Goal: Task Accomplishment & Management: Manage account settings

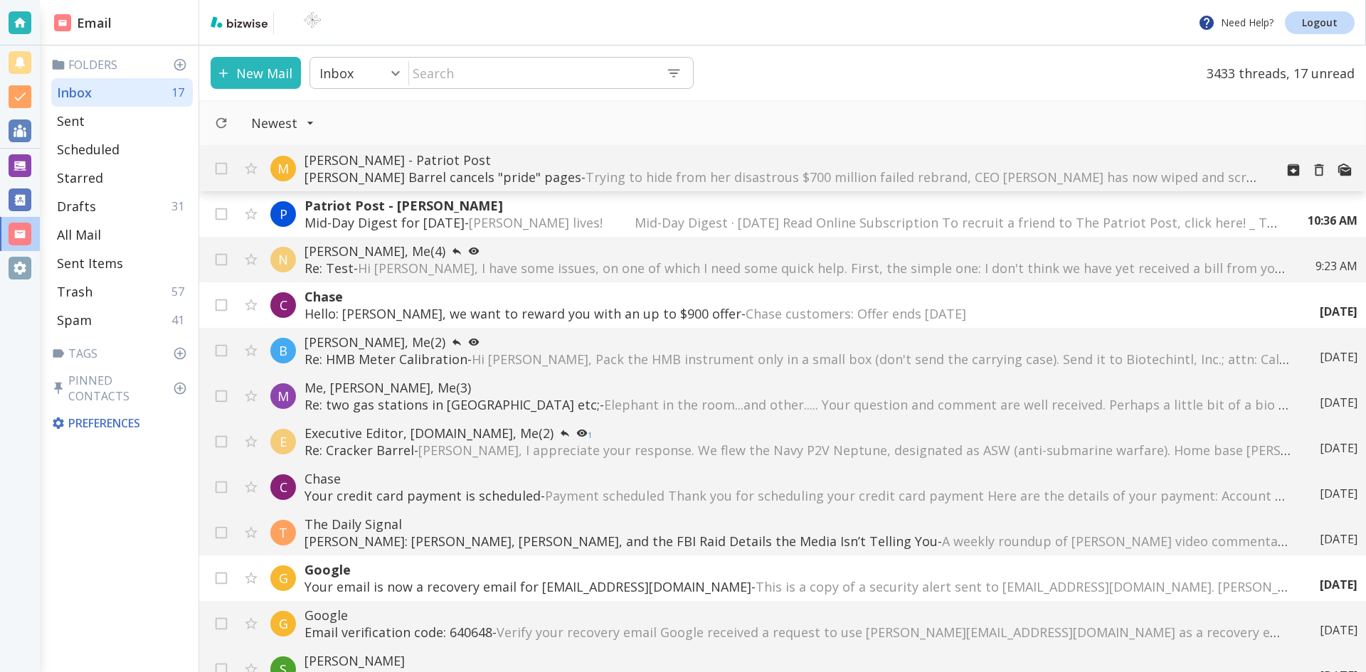
click at [699, 174] on span "Trying to hide from her disastrous $700 million failed rebrand, CEO [PERSON_NAM…" at bounding box center [1256, 177] width 1341 height 17
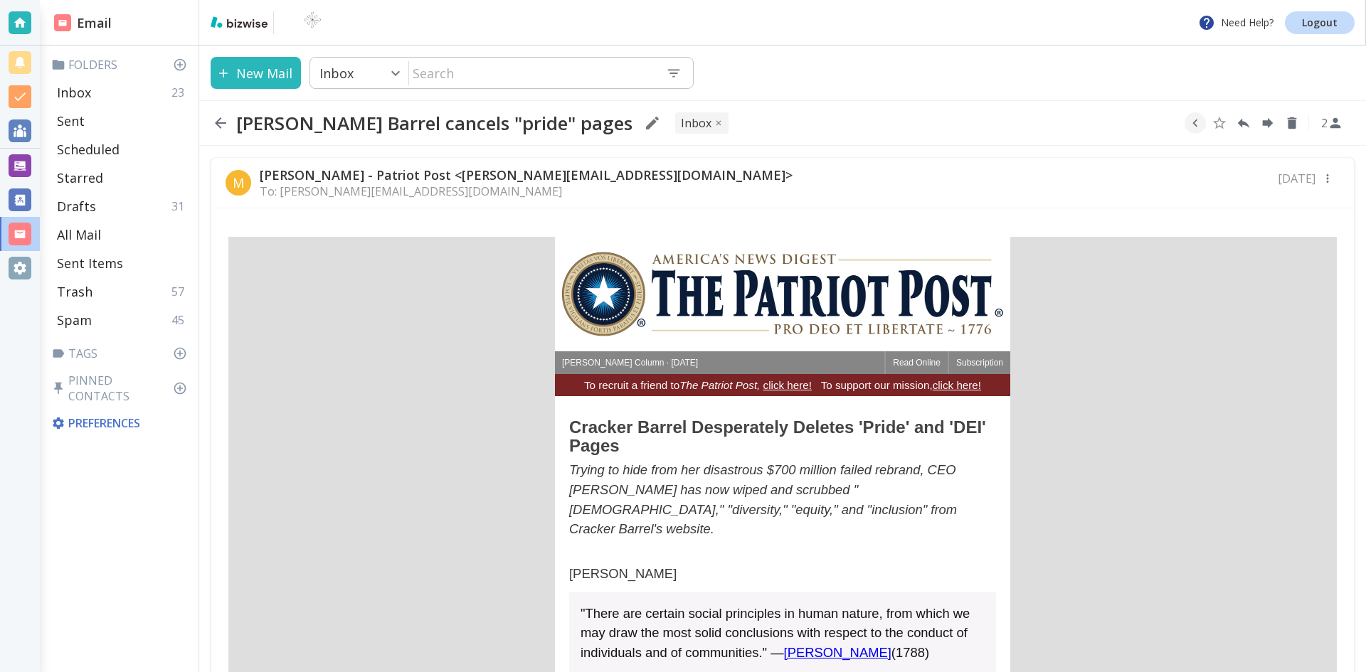
click at [219, 120] on icon "button" at bounding box center [220, 122] width 11 height 11
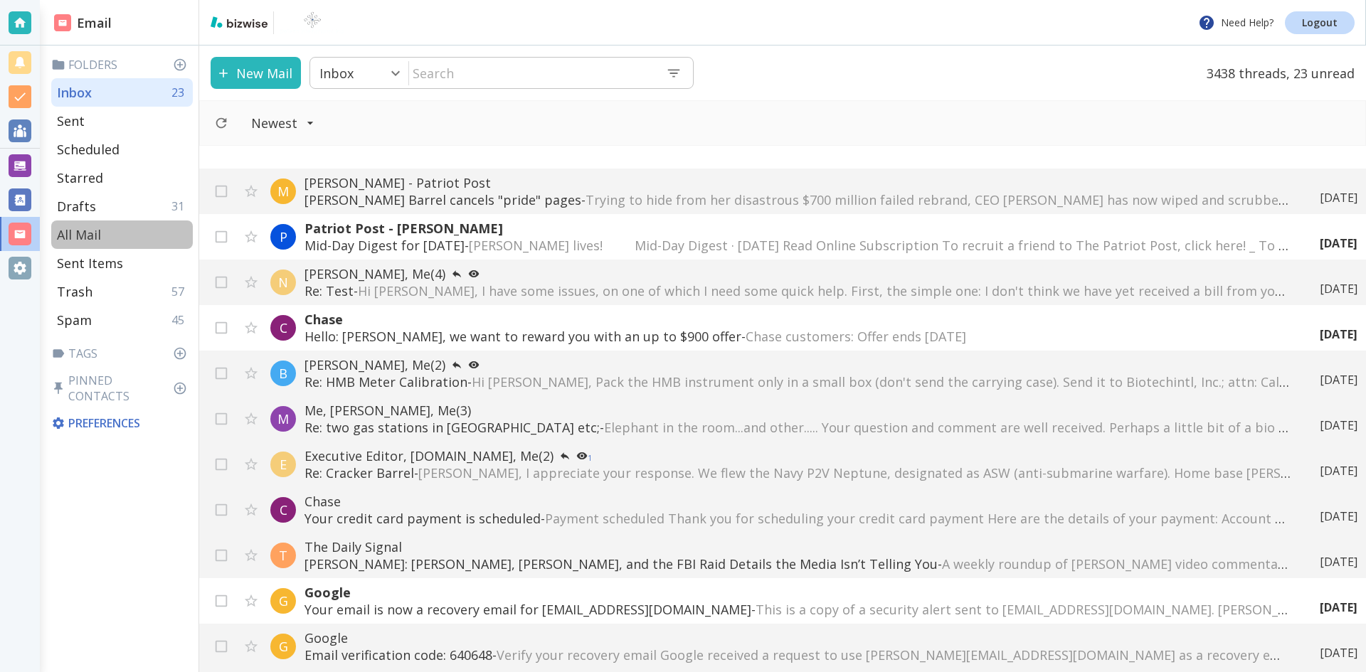
click at [89, 232] on p "All Mail" at bounding box center [79, 234] width 44 height 17
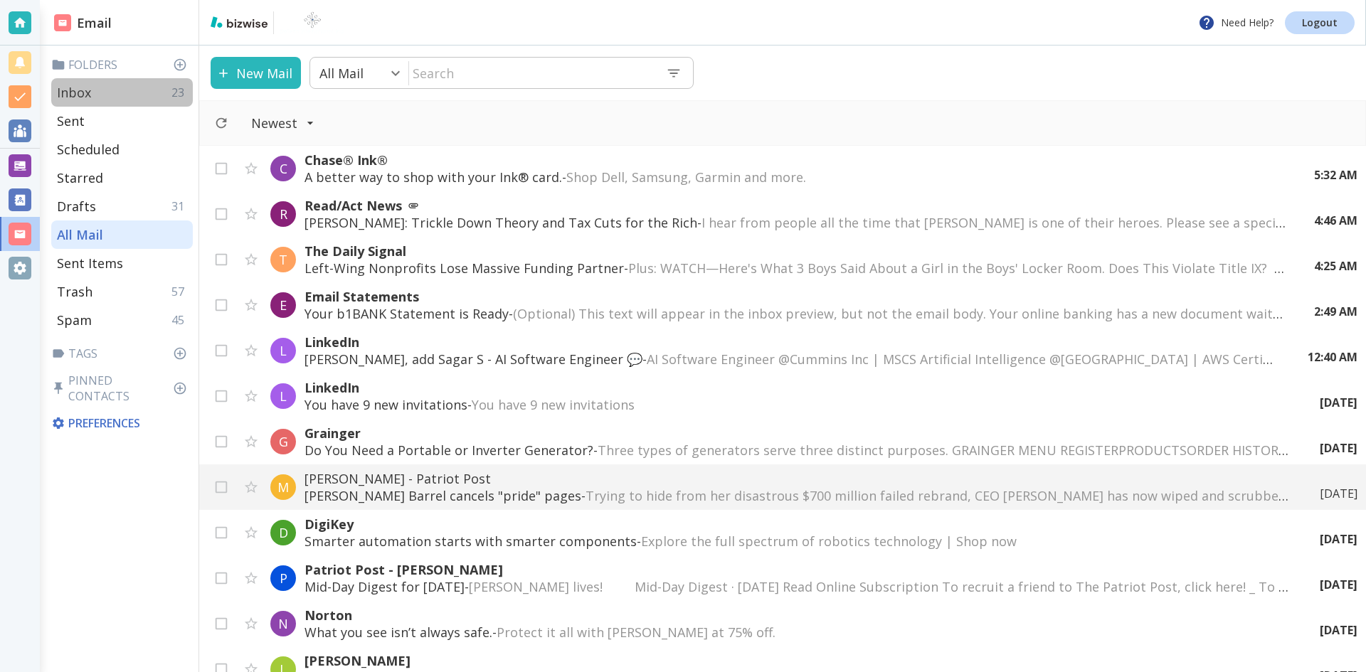
click at [80, 88] on p "Inbox" at bounding box center [74, 92] width 34 height 17
type input "0"
